Goal: Information Seeking & Learning: Learn about a topic

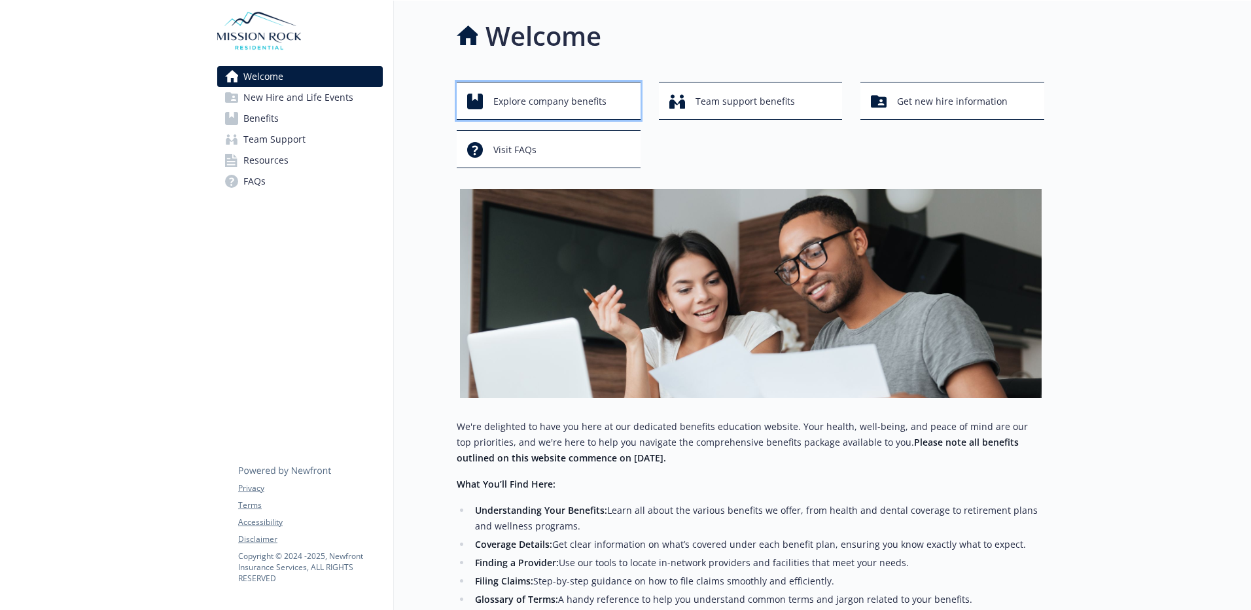
click at [573, 111] on span "Explore company benefits" at bounding box center [549, 101] width 113 height 25
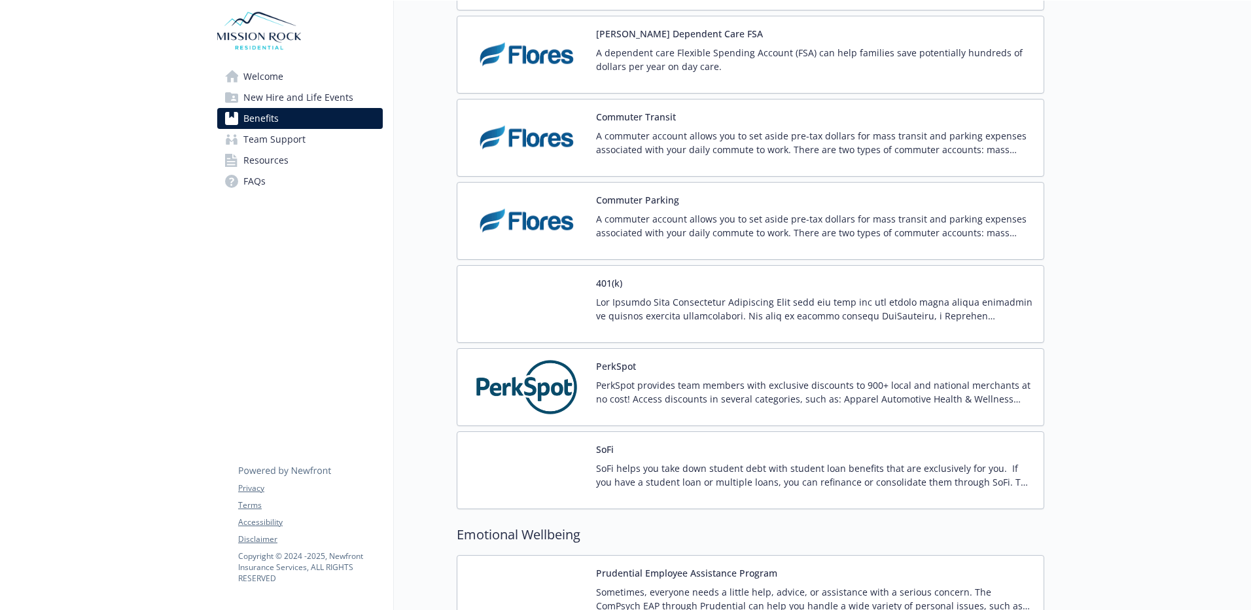
scroll to position [2188, 0]
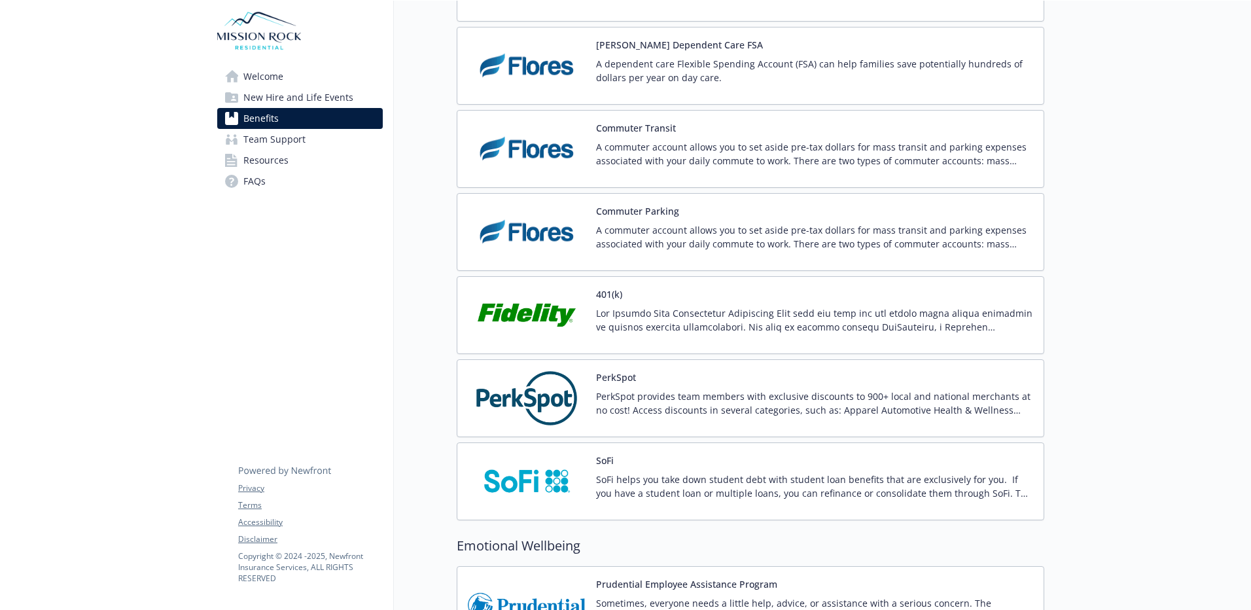
click at [646, 406] on p "PerkSpot provides team members with exclusive discounts to 900+ local and natio…" at bounding box center [814, 402] width 437 height 27
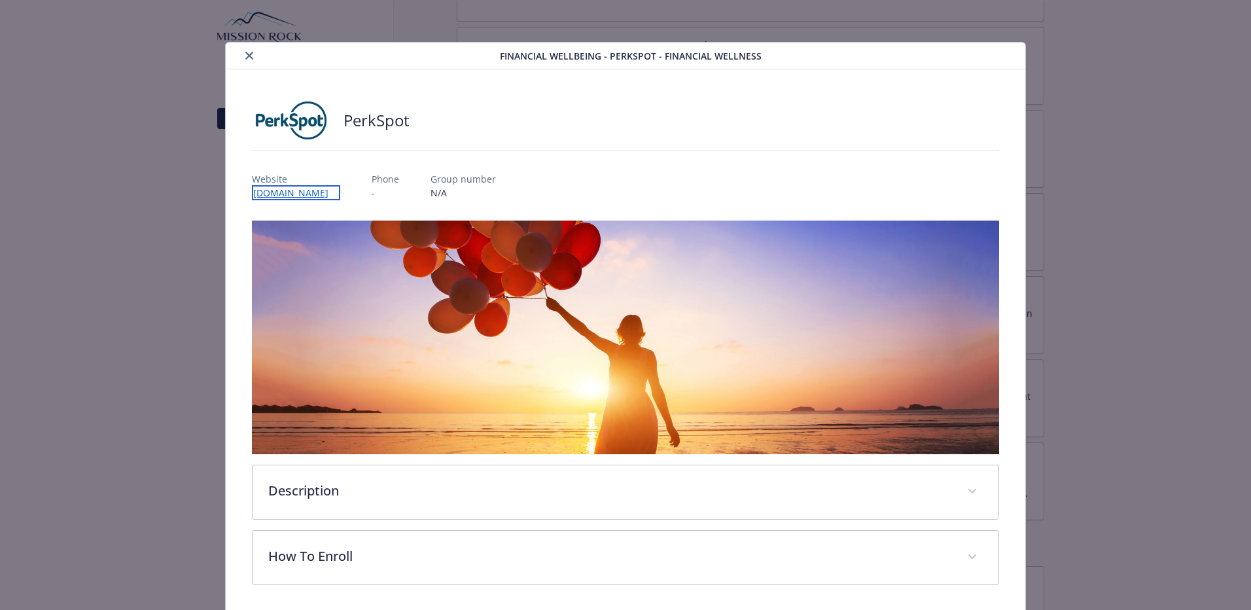
click at [300, 190] on link "[DOMAIN_NAME]" at bounding box center [296, 192] width 88 height 15
